Goal: Check status: Check status

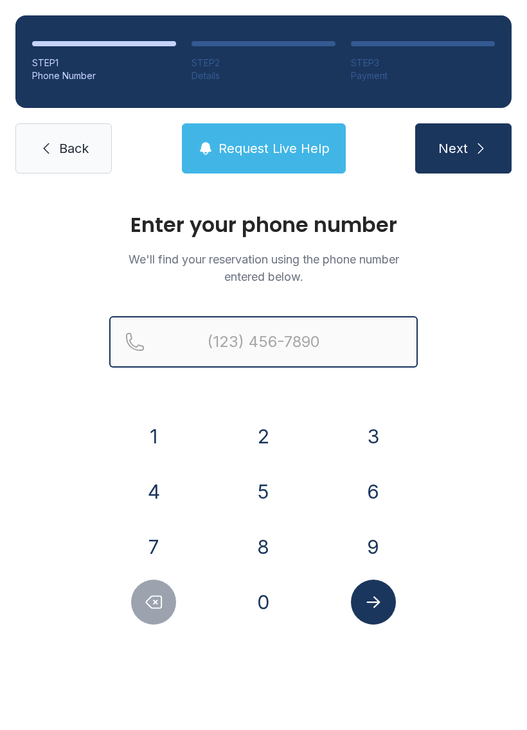
click at [221, 338] on input "Reservation phone number" at bounding box center [263, 341] width 309 height 51
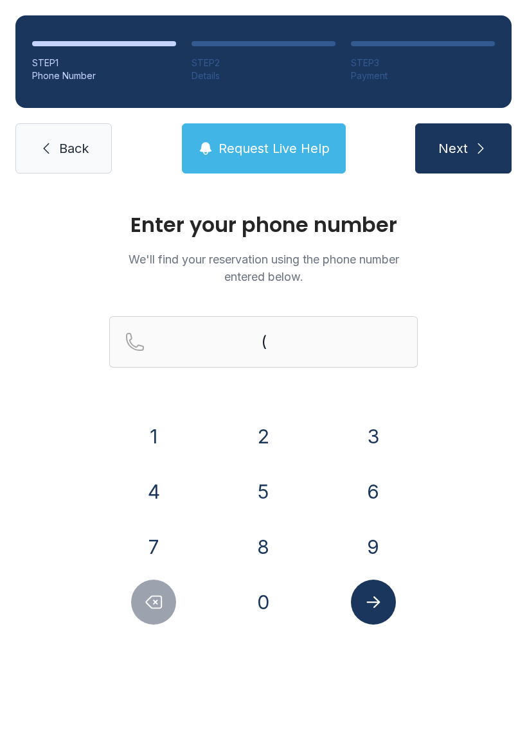
click at [380, 437] on button "3" at bounding box center [373, 436] width 45 height 45
click at [262, 502] on button "5" at bounding box center [263, 491] width 45 height 45
click at [260, 432] on button "2" at bounding box center [263, 436] width 45 height 45
click at [372, 491] on button "6" at bounding box center [373, 491] width 45 height 45
click at [255, 492] on button "5" at bounding box center [263, 491] width 45 height 45
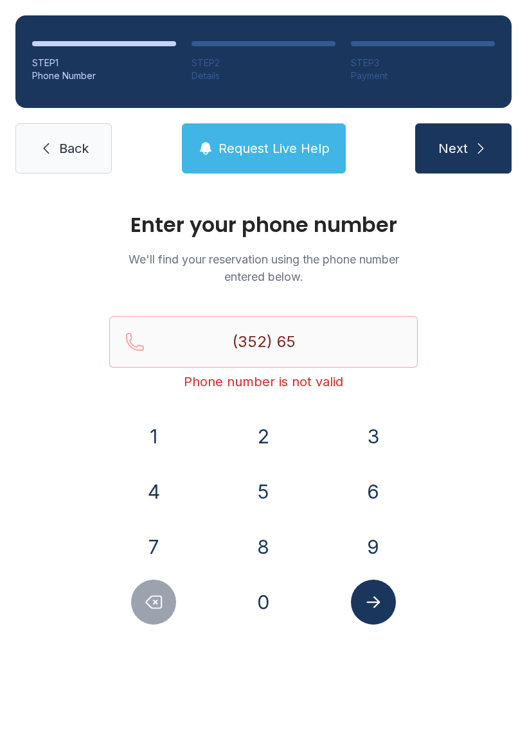
click at [136, 536] on button "7" at bounding box center [153, 547] width 45 height 45
click at [259, 539] on button "8" at bounding box center [263, 547] width 45 height 45
click at [357, 485] on button "6" at bounding box center [373, 491] width 45 height 45
click at [263, 487] on button "5" at bounding box center [263, 491] width 45 height 45
click at [356, 429] on button "3" at bounding box center [373, 436] width 45 height 45
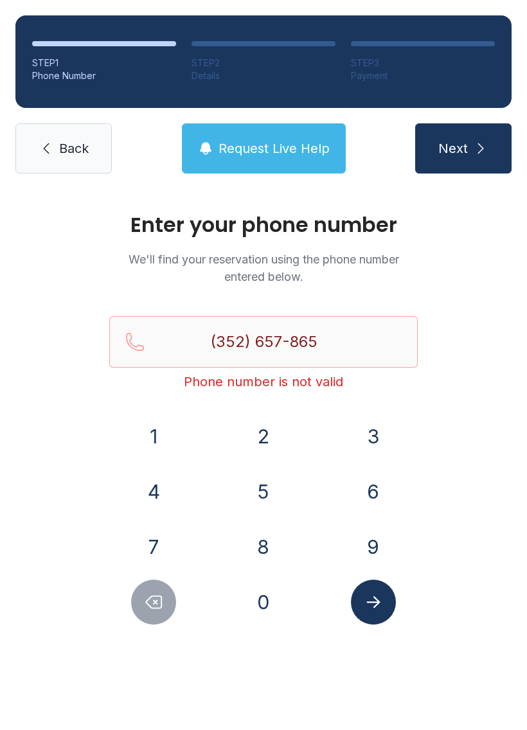
type input "[PHONE_NUMBER]"
click at [388, 608] on button "Submit lookup form" at bounding box center [373, 602] width 45 height 45
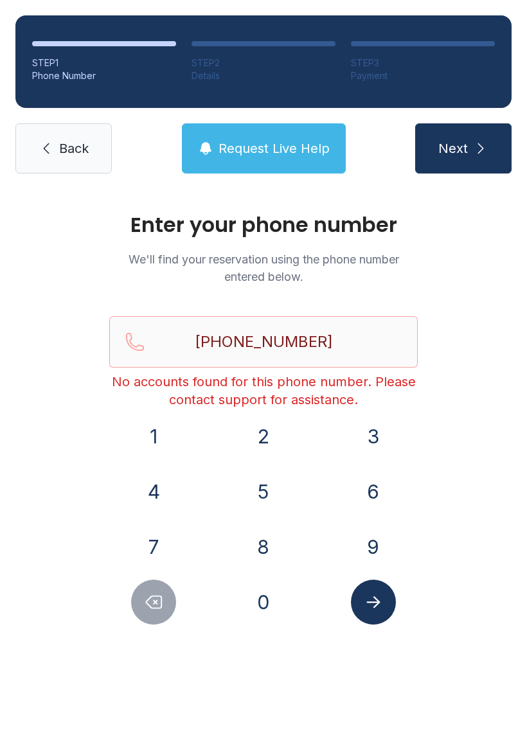
click at [73, 166] on link "Back" at bounding box center [63, 148] width 96 height 50
